Goal: Browse casually

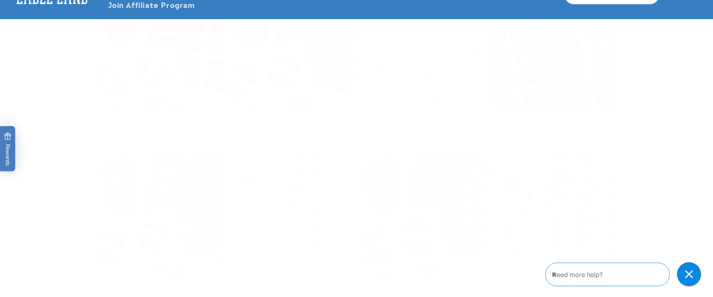
scroll to position [1732, 0]
